Goal: Information Seeking & Learning: Stay updated

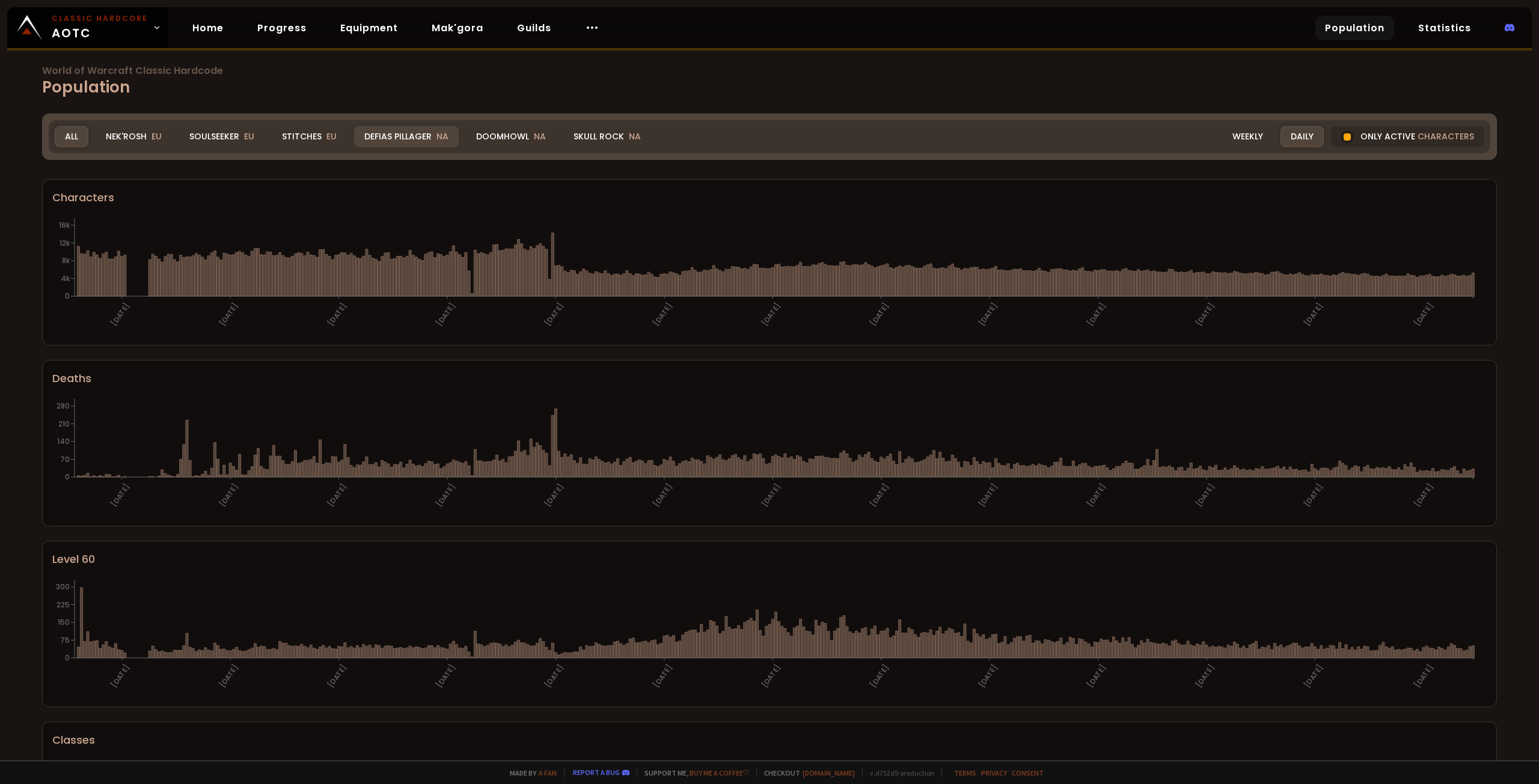
click at [386, 143] on div "Defias Pillager NA" at bounding box center [407, 137] width 105 height 21
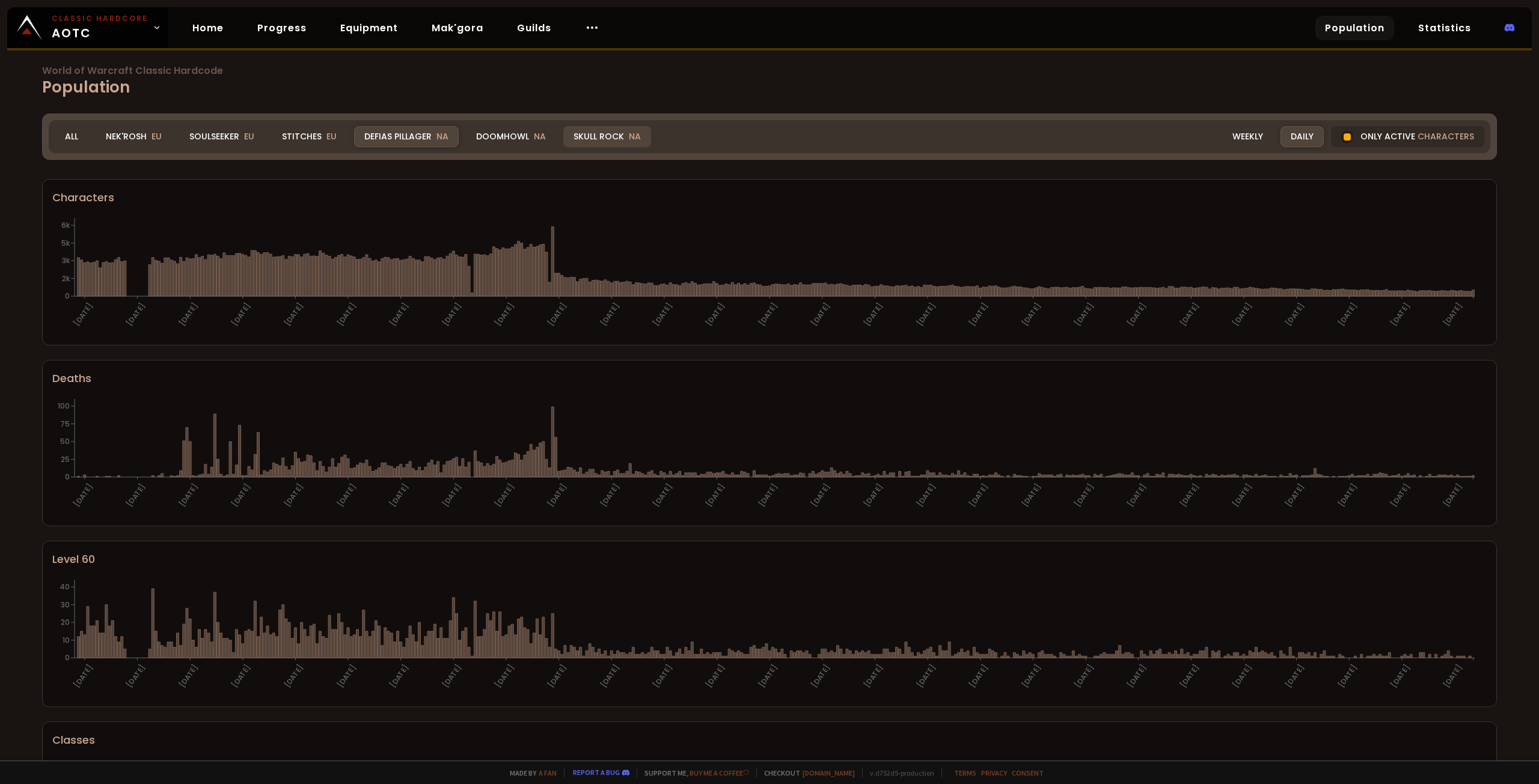
click at [588, 136] on div "Skull Rock NA" at bounding box center [607, 137] width 88 height 21
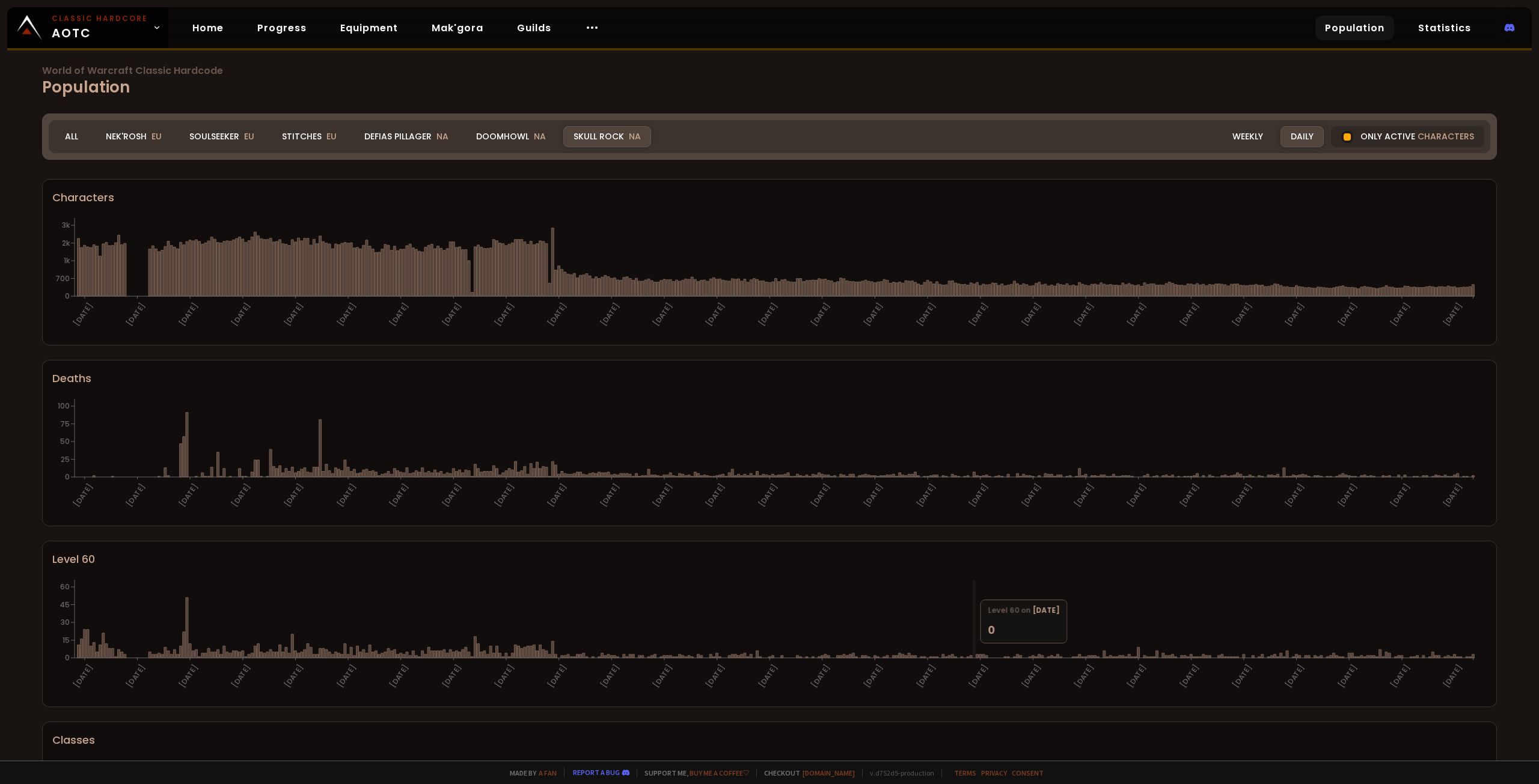
scroll to position [31, 0]
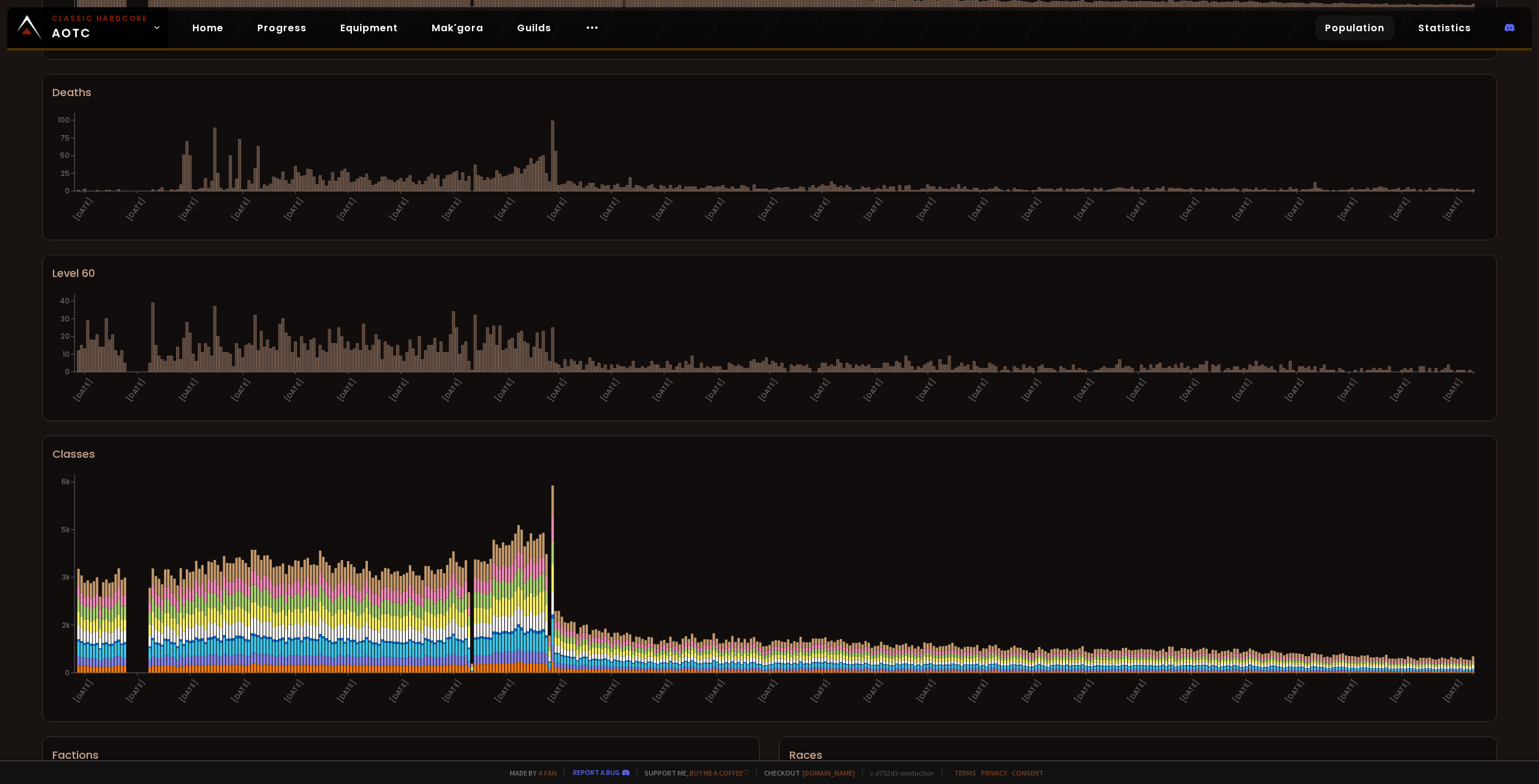
scroll to position [22, 0]
